Goal: Check status: Check status

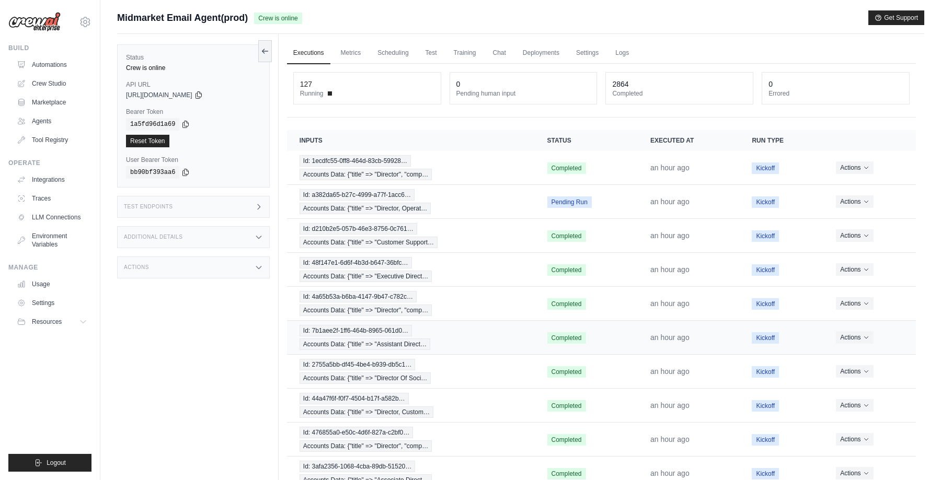
scroll to position [60, 0]
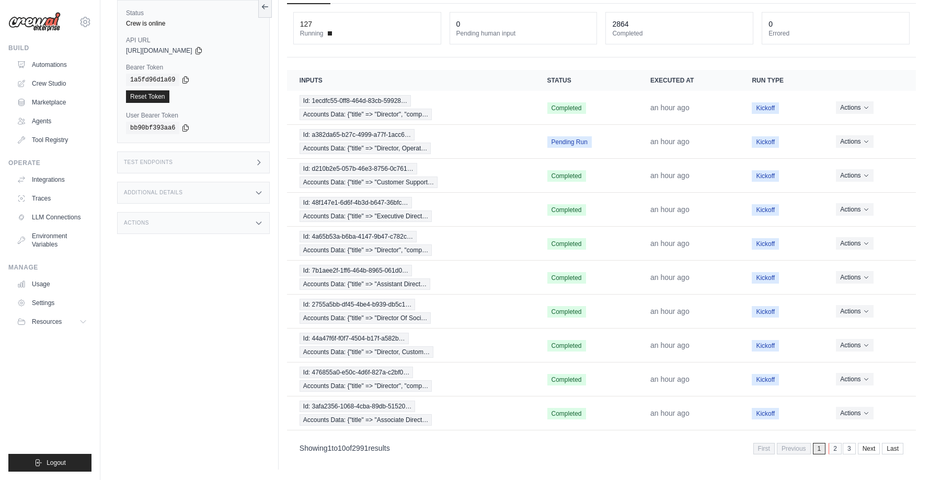
click at [834, 447] on link "2" at bounding box center [834, 448] width 13 height 11
click at [807, 447] on link "1" at bounding box center [805, 448] width 13 height 11
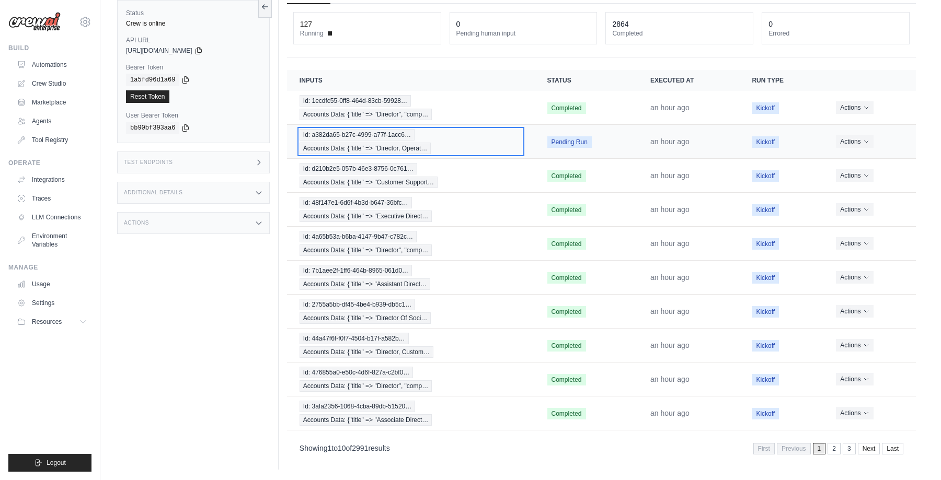
click at [492, 136] on div "Id: a382da65-b27c-4999-a77f-1acc6… Accounts Data: {"title" => "Director, Operat…" at bounding box center [411, 141] width 223 height 25
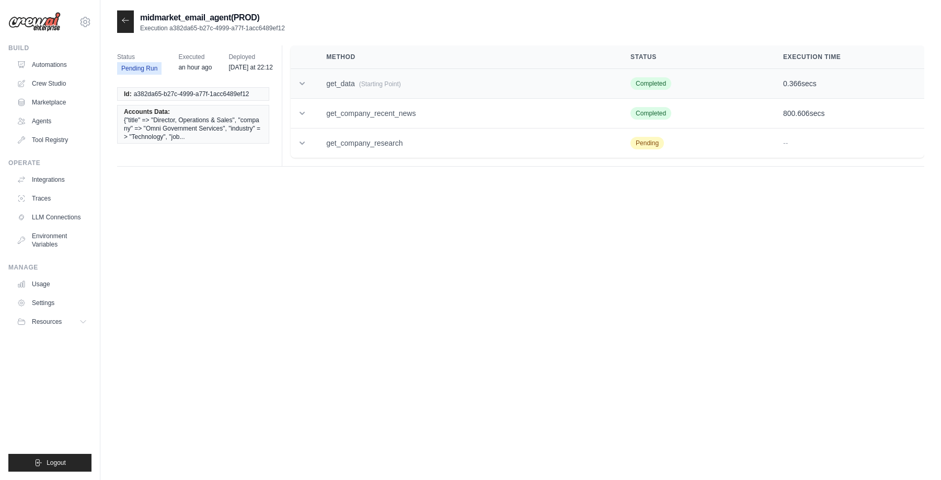
click at [300, 84] on icon at bounding box center [302, 83] width 10 height 10
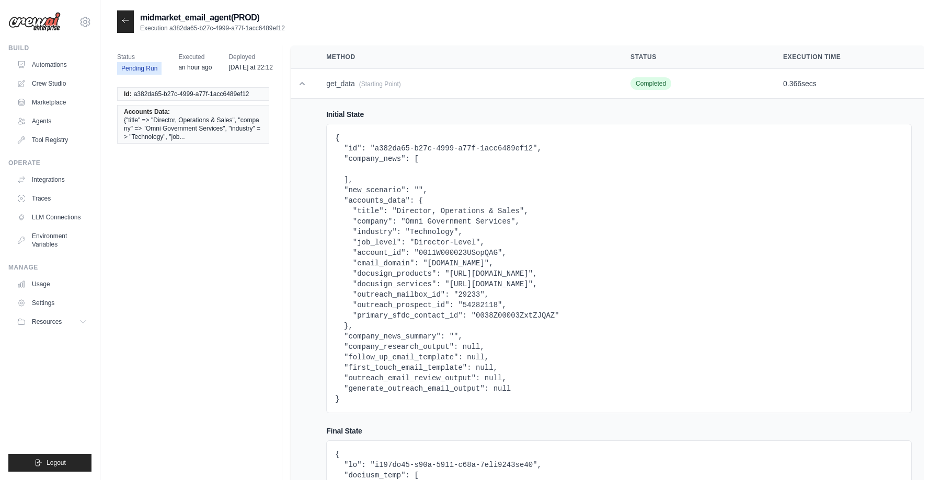
click at [502, 314] on pre "{ "id": "a382da65-b27c-4999-a77f-1acc6489ef12", "company_news": [ ], "new_scena…" at bounding box center [619, 269] width 568 height 272
copy pre "0038Z00003ZxtZJQAZ"
click at [124, 20] on icon at bounding box center [125, 20] width 6 height 5
